Goal: Task Accomplishment & Management: Manage account settings

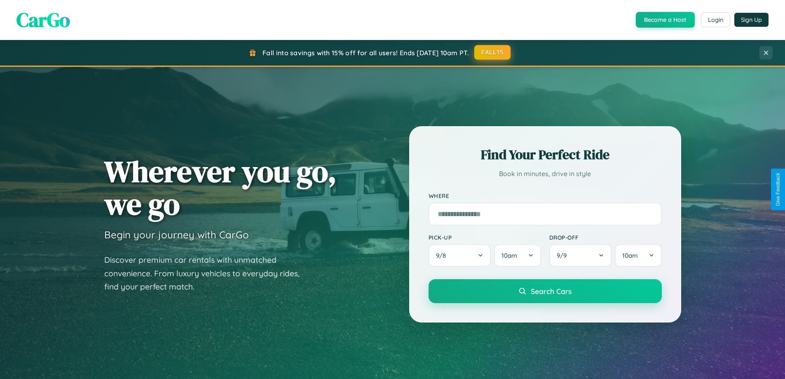
click at [493, 52] on button "FALL15" at bounding box center [493, 52] width 36 height 15
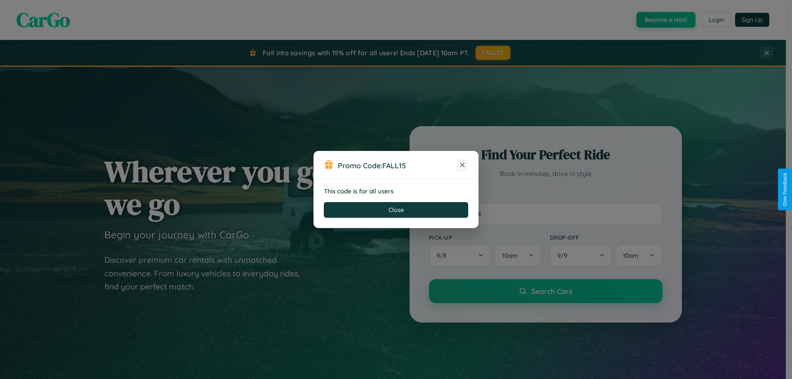
click at [462, 165] on icon at bounding box center [462, 165] width 8 height 8
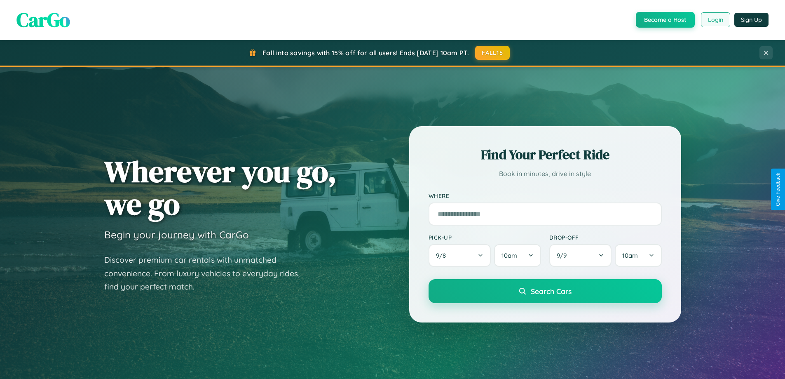
click at [715, 20] on button "Login" at bounding box center [715, 19] width 29 height 15
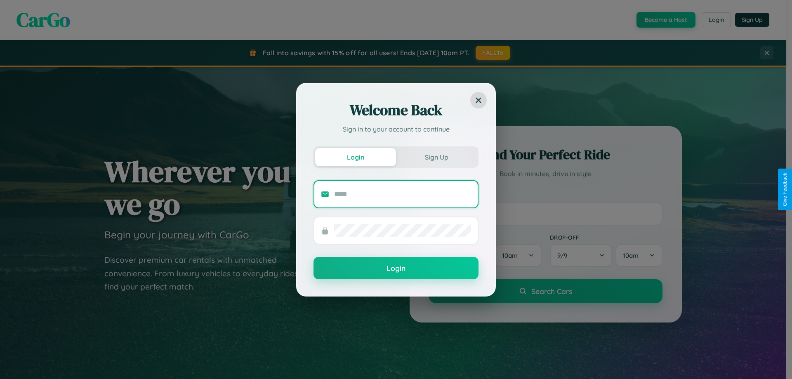
click at [402, 194] on input "text" at bounding box center [402, 194] width 137 height 13
type input "**********"
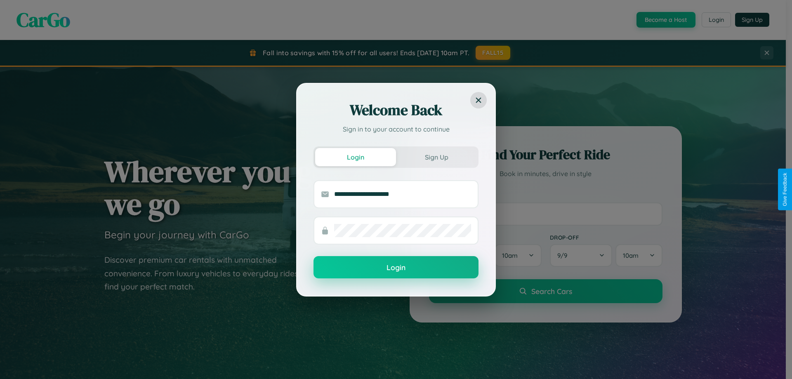
click at [396, 268] on button "Login" at bounding box center [395, 267] width 165 height 22
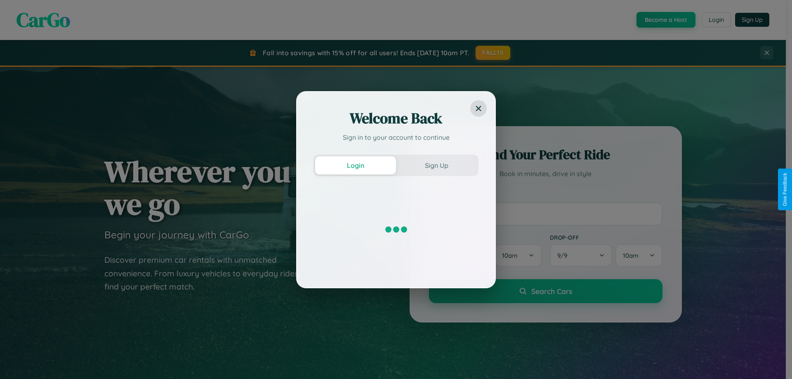
scroll to position [355, 0]
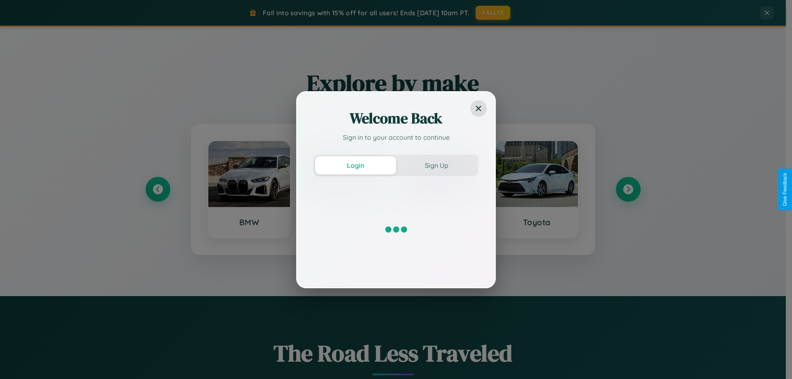
click at [628, 189] on div "Welcome Back Sign in to your account to continue Login Sign Up" at bounding box center [396, 189] width 792 height 379
click at [158, 189] on div "Welcome Back Sign in to your account to continue Login Sign Up" at bounding box center [396, 189] width 792 height 379
click at [628, 189] on div "Welcome Back Sign in to your account to continue Login Sign Up" at bounding box center [396, 189] width 792 height 379
click at [158, 189] on div "Welcome Back Sign in to your account to continue Login Sign Up" at bounding box center [396, 189] width 792 height 379
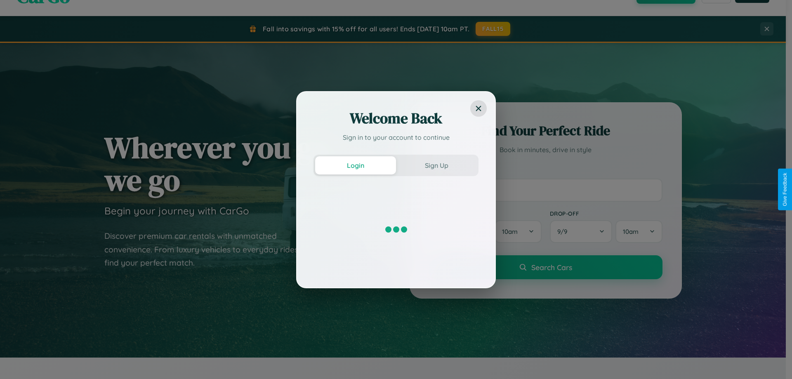
scroll to position [0, 0]
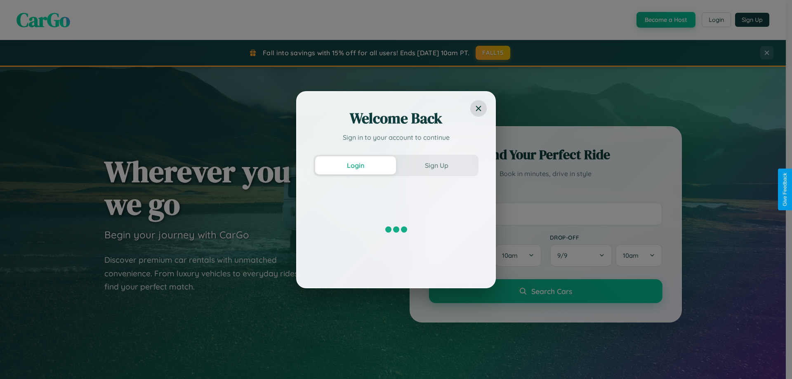
click at [715, 20] on div "Welcome Back Sign in to your account to continue Login Sign Up" at bounding box center [396, 189] width 792 height 379
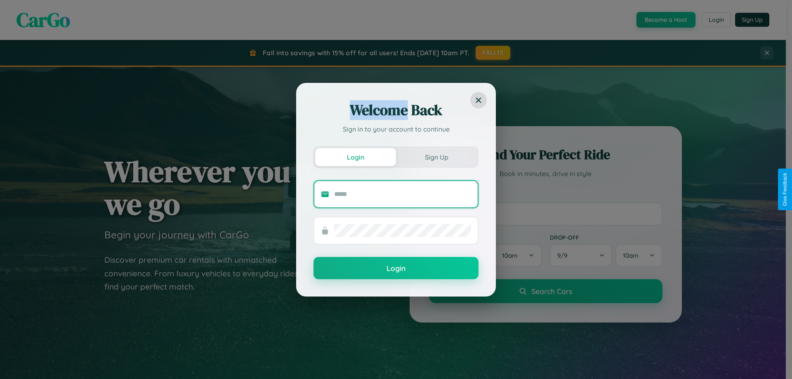
click at [402, 194] on input "text" at bounding box center [402, 194] width 137 height 13
type input "**********"
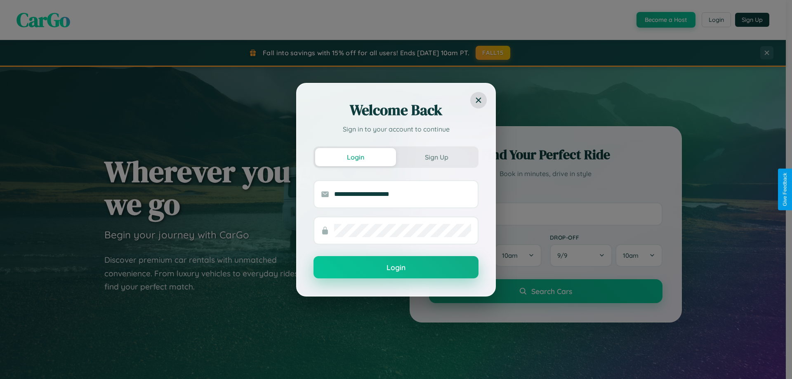
click at [396, 268] on button "Login" at bounding box center [395, 267] width 165 height 22
